Goal: Book appointment/travel/reservation

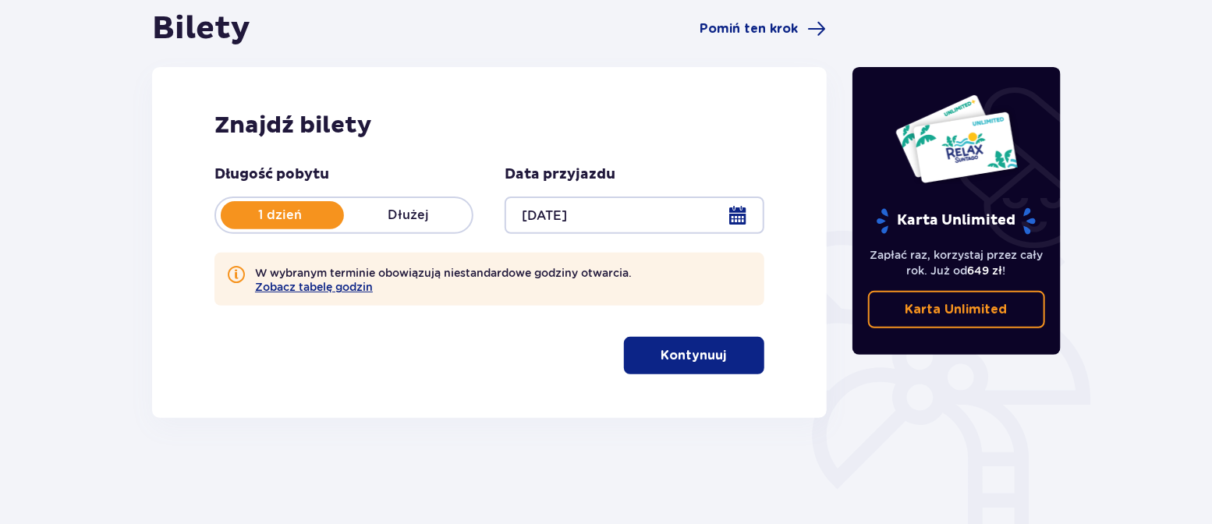
scroll to position [271, 0]
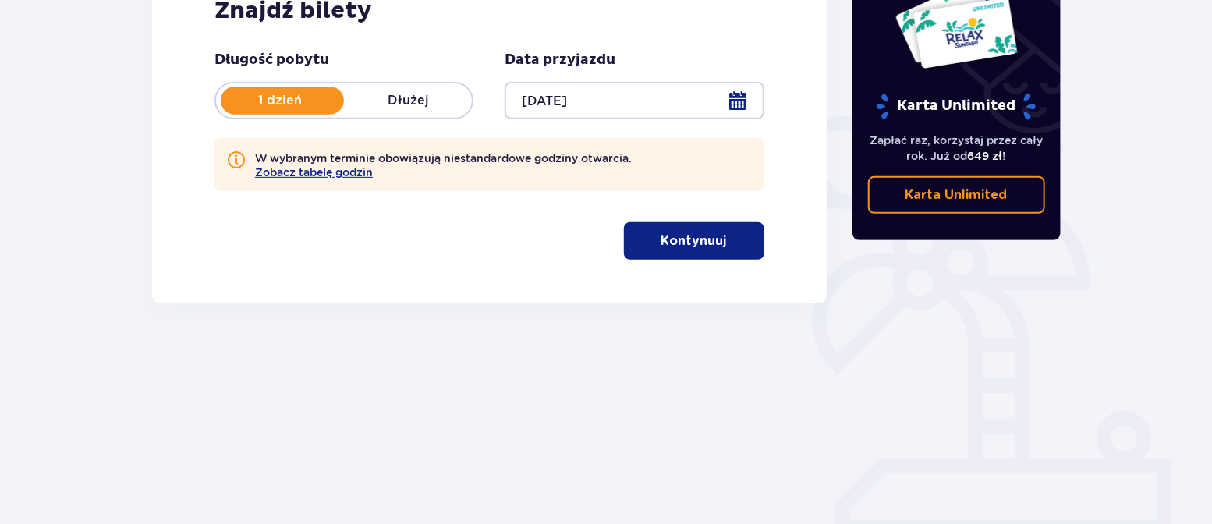
click at [686, 243] on p "Kontynuuj" at bounding box center [694, 240] width 66 height 17
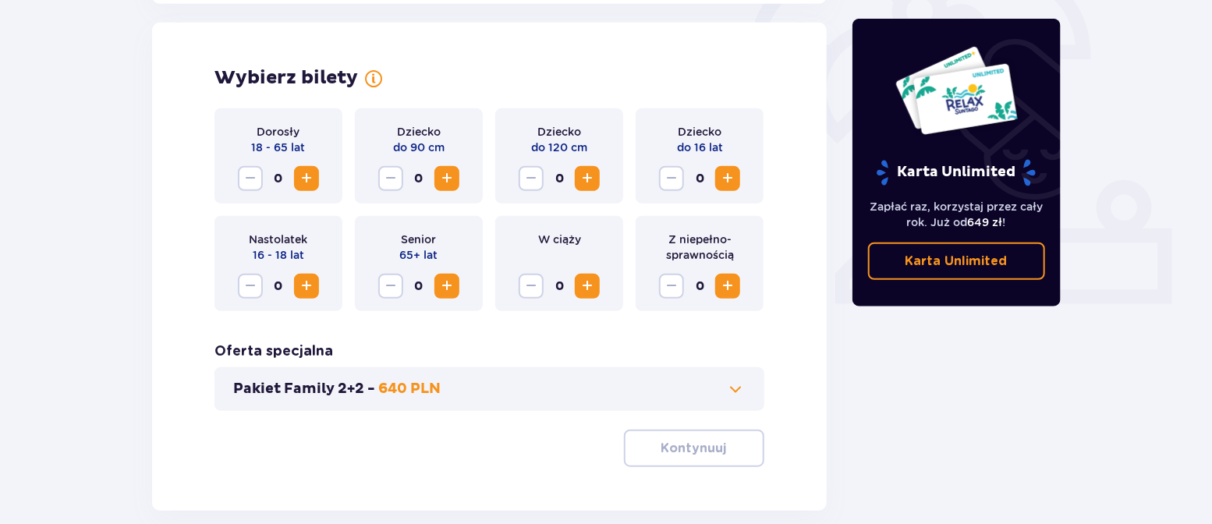
scroll to position [505, 0]
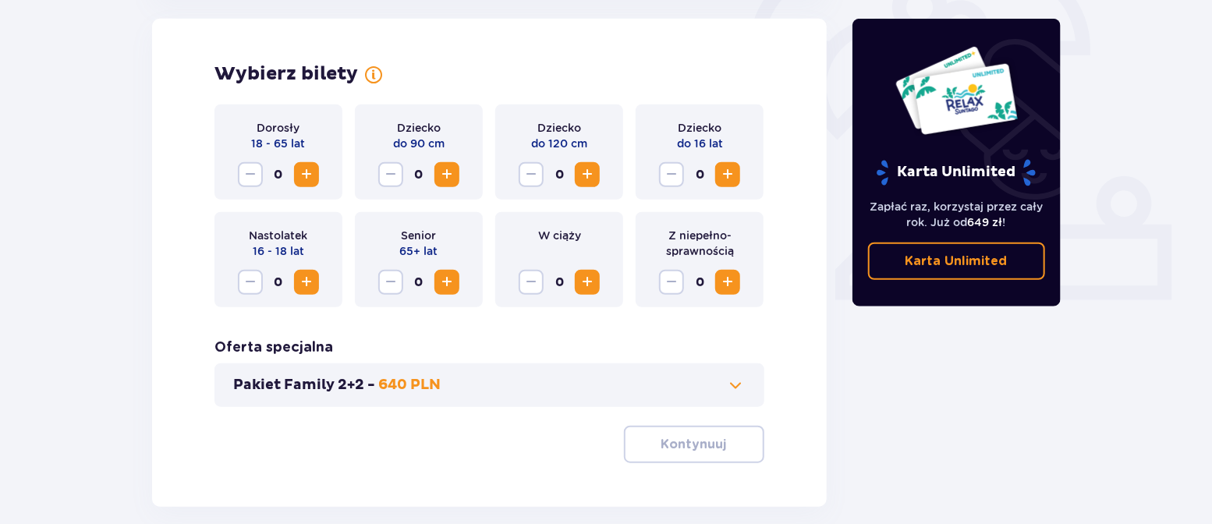
click at [583, 180] on span "Zwiększ" at bounding box center [587, 174] width 19 height 19
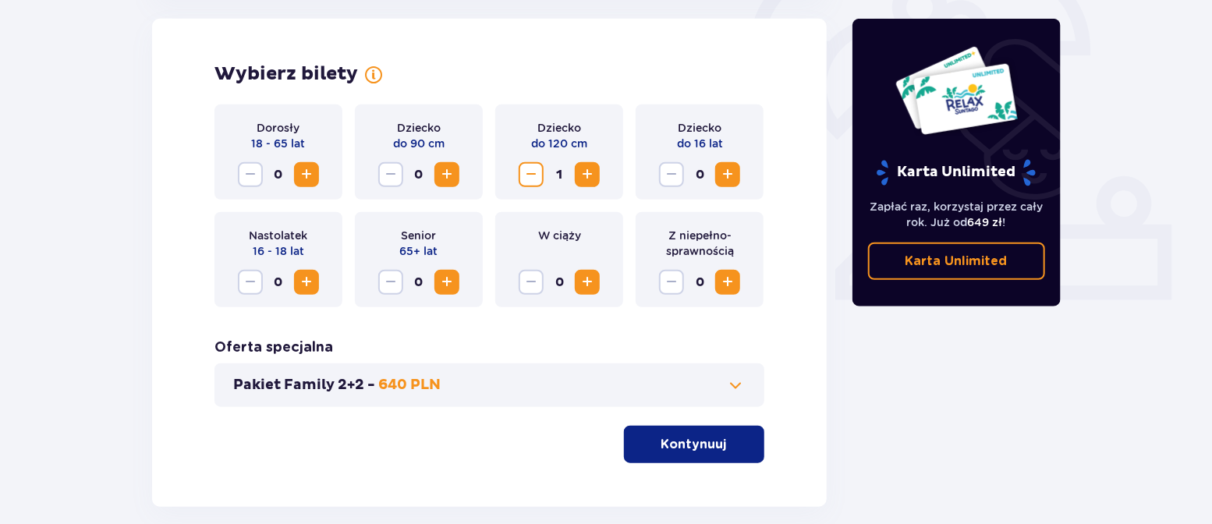
click at [729, 168] on span "Zwiększ" at bounding box center [727, 174] width 19 height 19
click at [665, 183] on span "Zmniejsz" at bounding box center [671, 174] width 19 height 19
click at [534, 176] on span "Zmniejsz" at bounding box center [531, 174] width 19 height 19
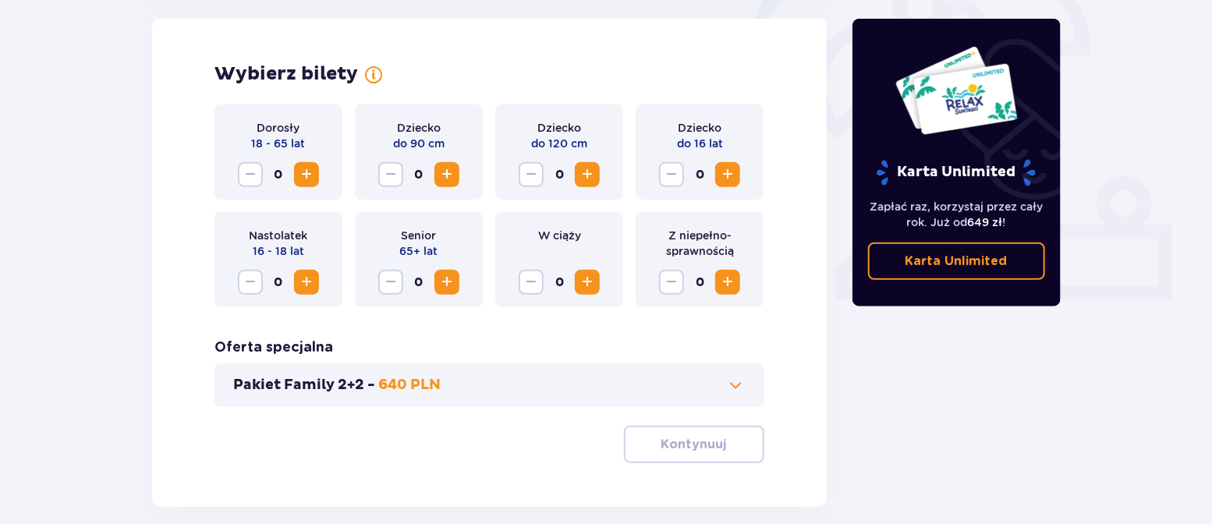
click at [721, 181] on span "Zwiększ" at bounding box center [727, 174] width 19 height 19
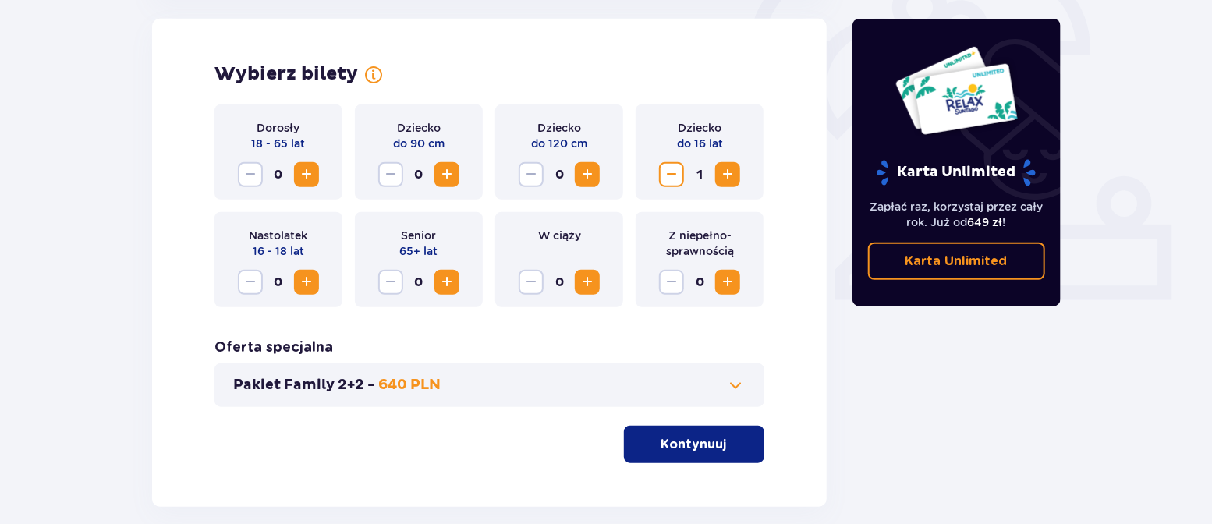
drag, startPoint x: 301, startPoint y: 277, endPoint x: 437, endPoint y: 461, distance: 228.7
click at [300, 277] on span "Zwiększ" at bounding box center [306, 282] width 19 height 19
click at [302, 177] on span "Zwiększ" at bounding box center [306, 174] width 19 height 19
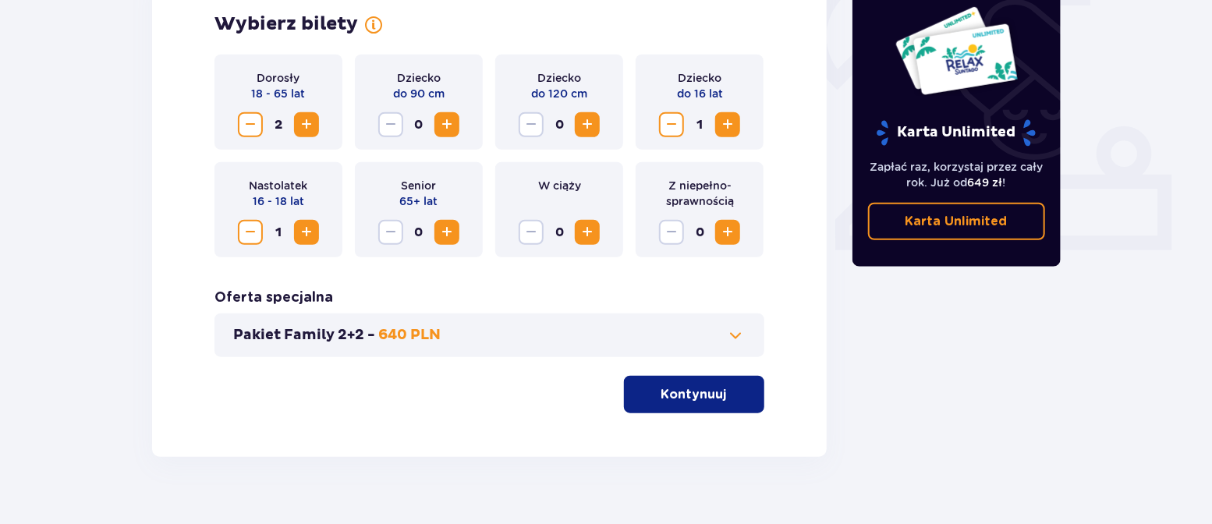
scroll to position [583, 0]
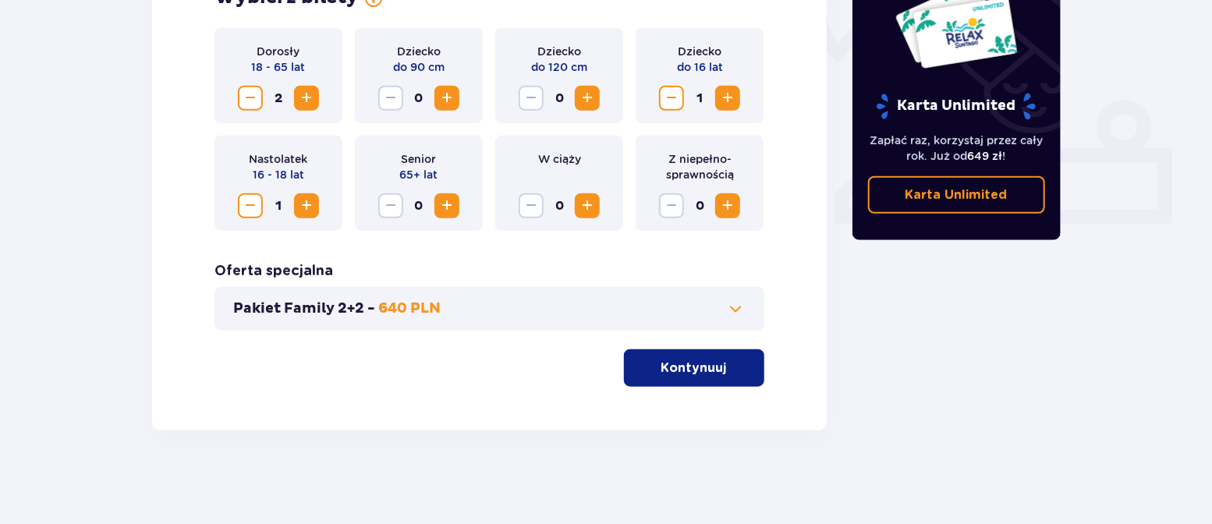
click at [718, 362] on button "Kontynuuj" at bounding box center [694, 367] width 140 height 37
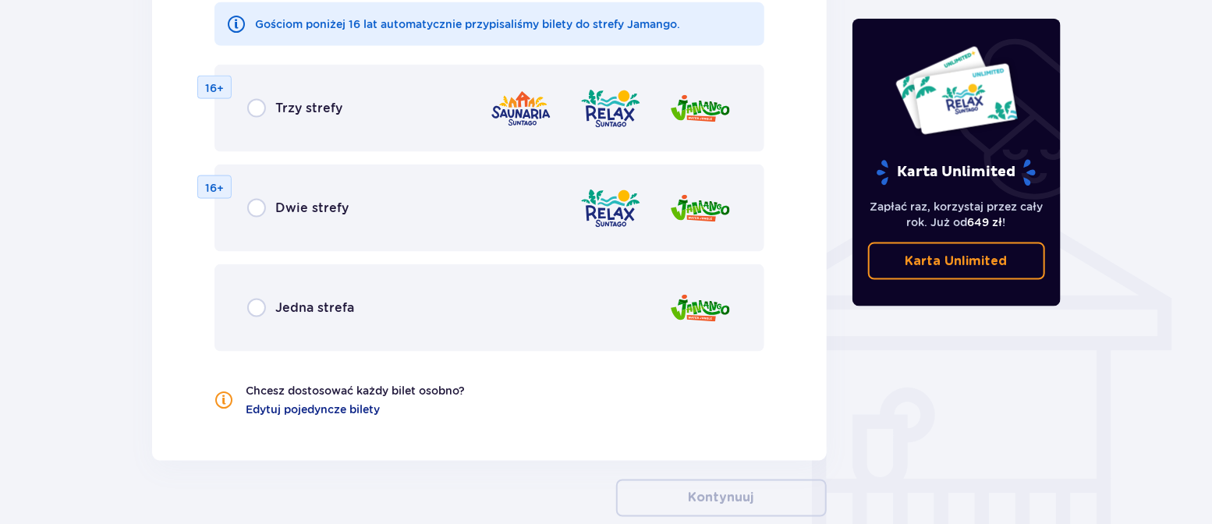
scroll to position [1182, 0]
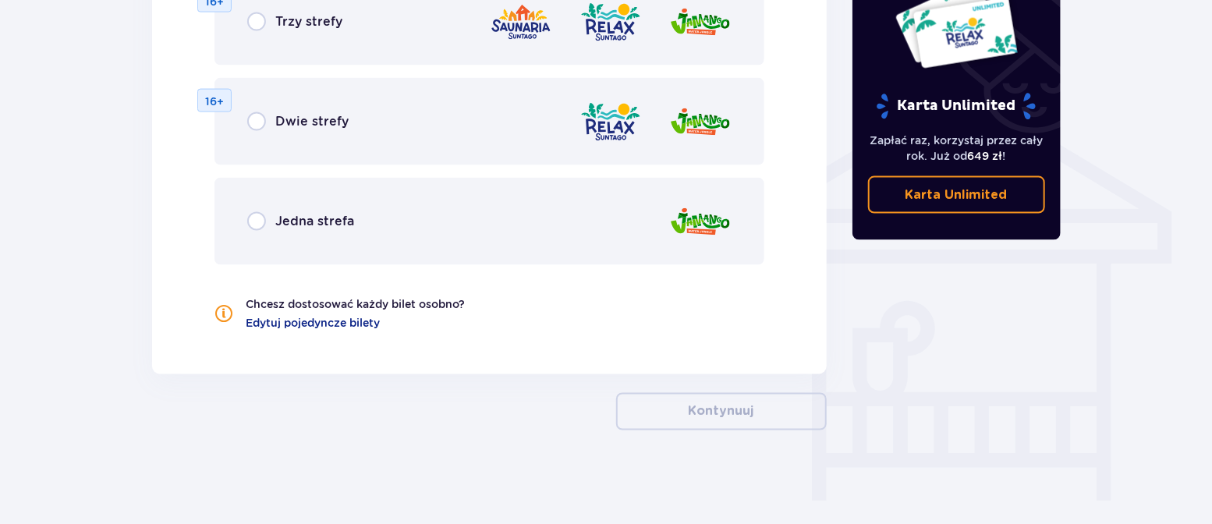
click at [257, 23] on input "radio" at bounding box center [256, 21] width 19 height 19
radio input "true"
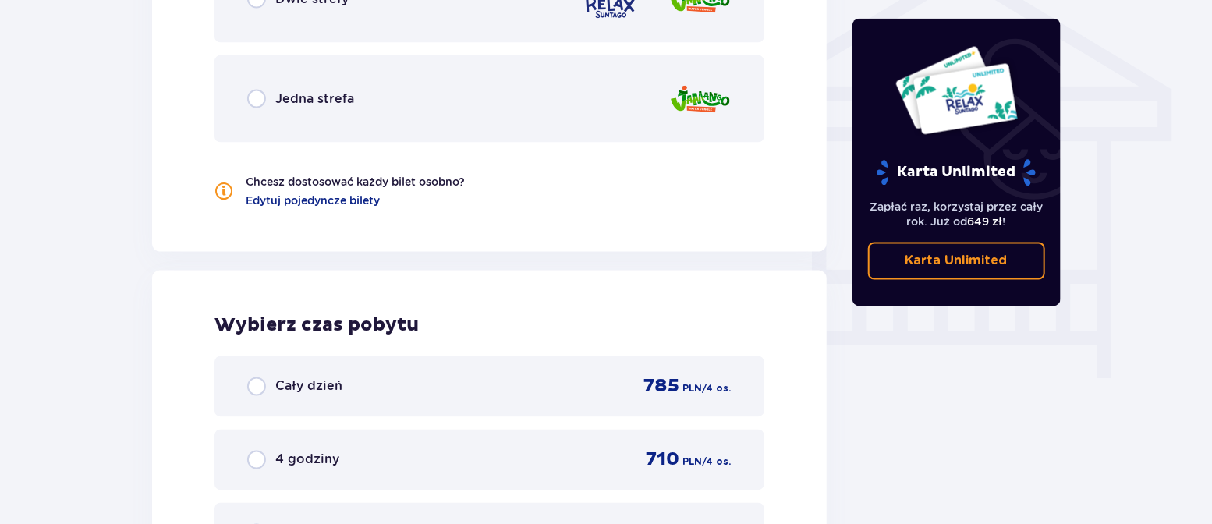
scroll to position [1459, 0]
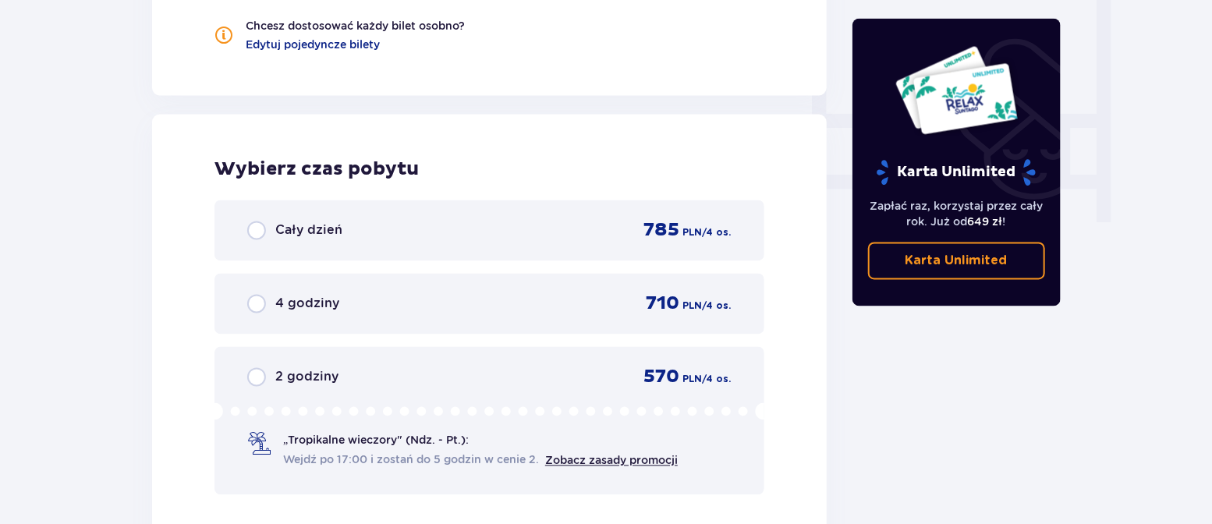
click at [258, 379] on input "radio" at bounding box center [256, 377] width 19 height 19
radio input "true"
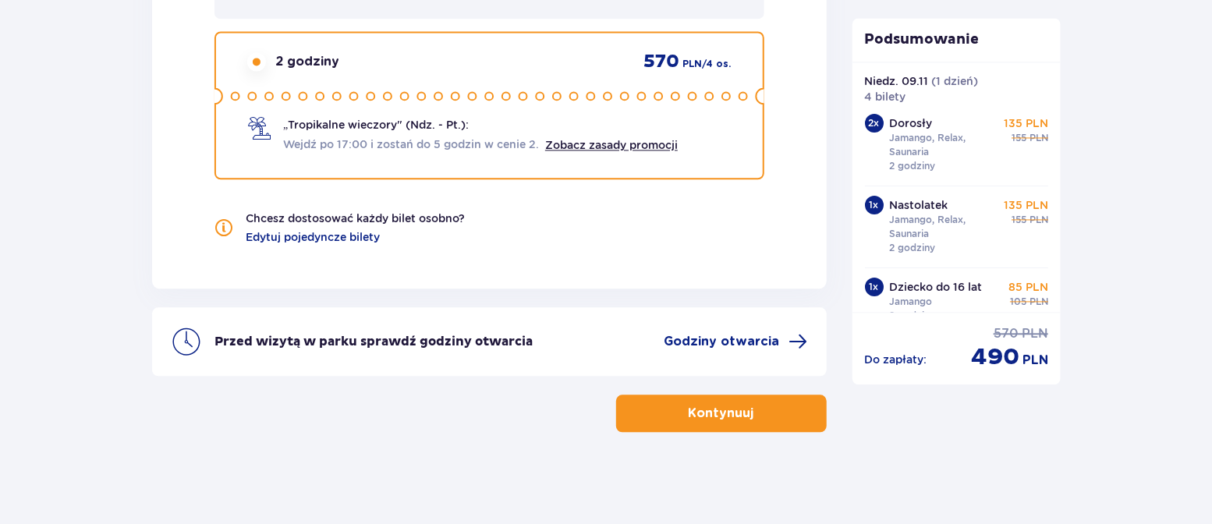
scroll to position [57, 0]
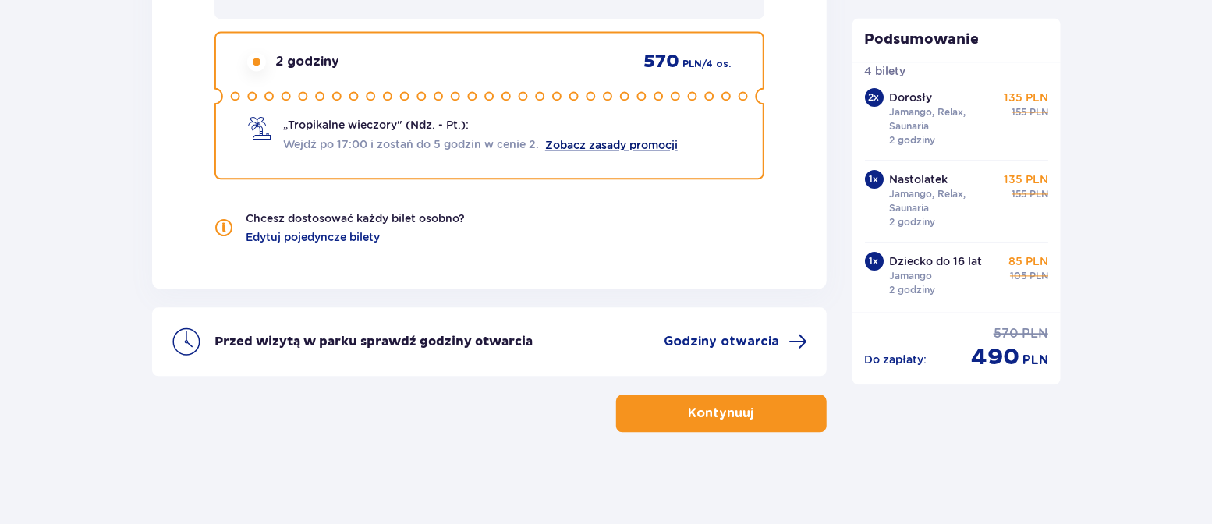
click at [597, 142] on link "Zobacz zasady promocji" at bounding box center [611, 145] width 133 height 12
